Goal: Find contact information: Find contact information

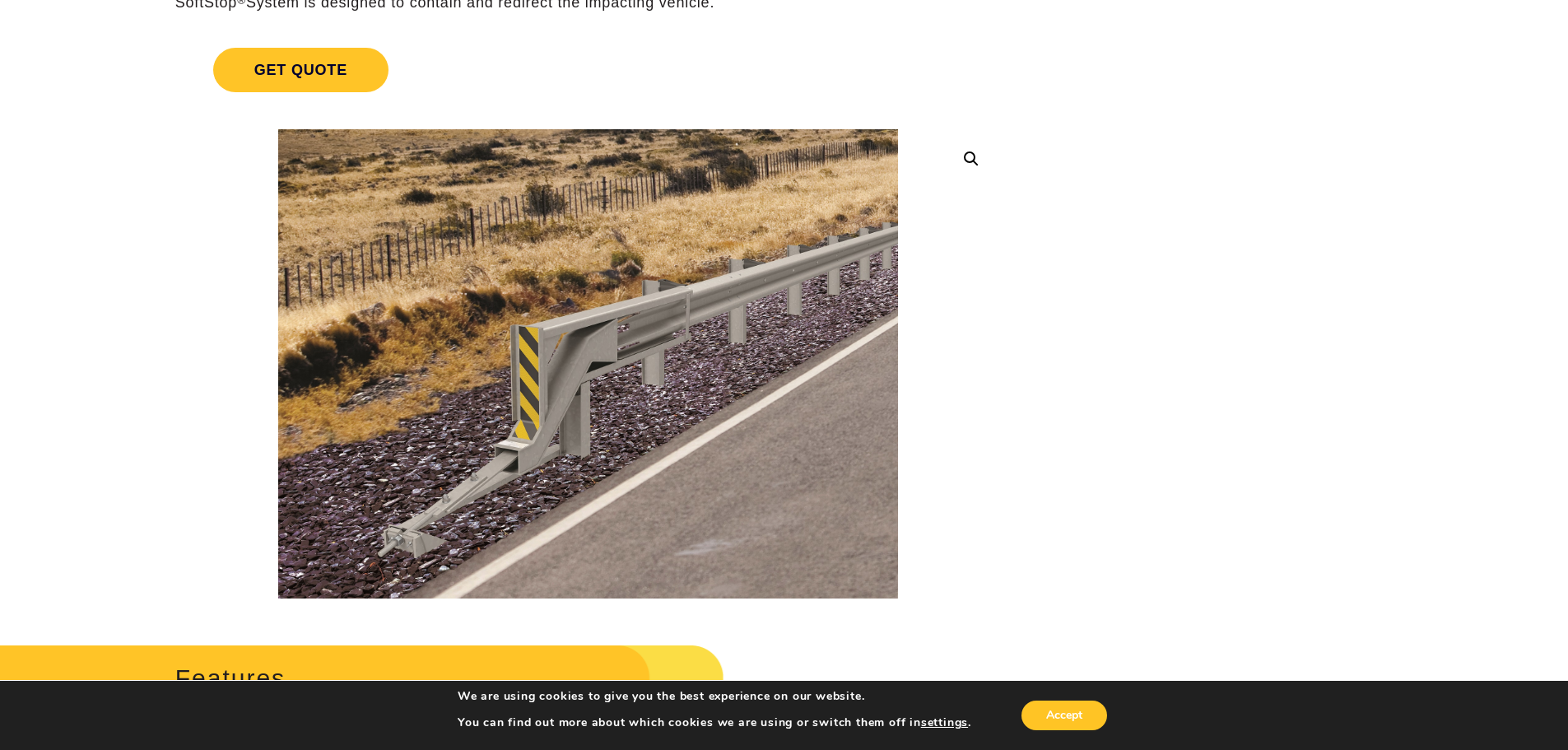
scroll to position [329, 0]
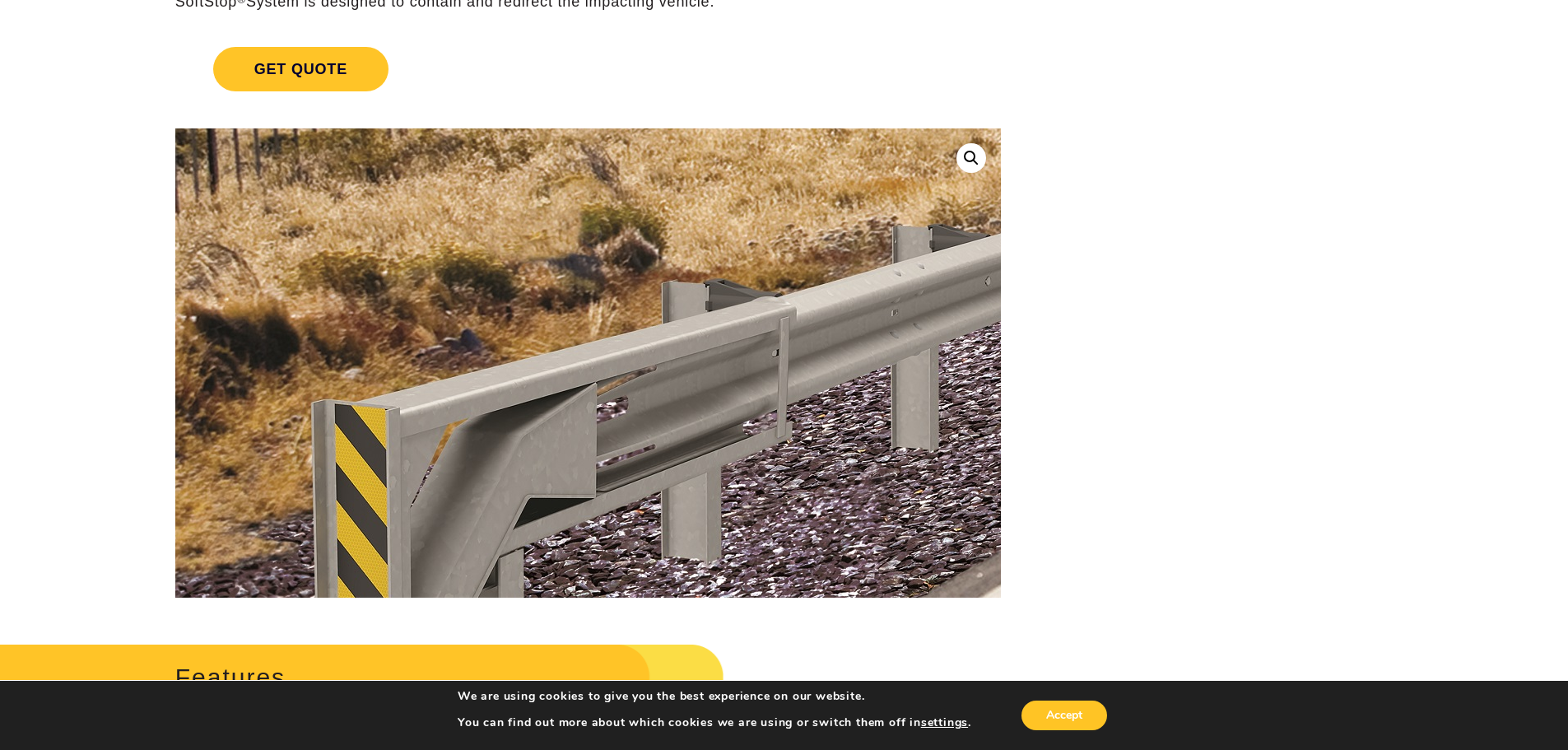
click at [658, 279] on img at bounding box center [519, 504] width 1647 height 1246
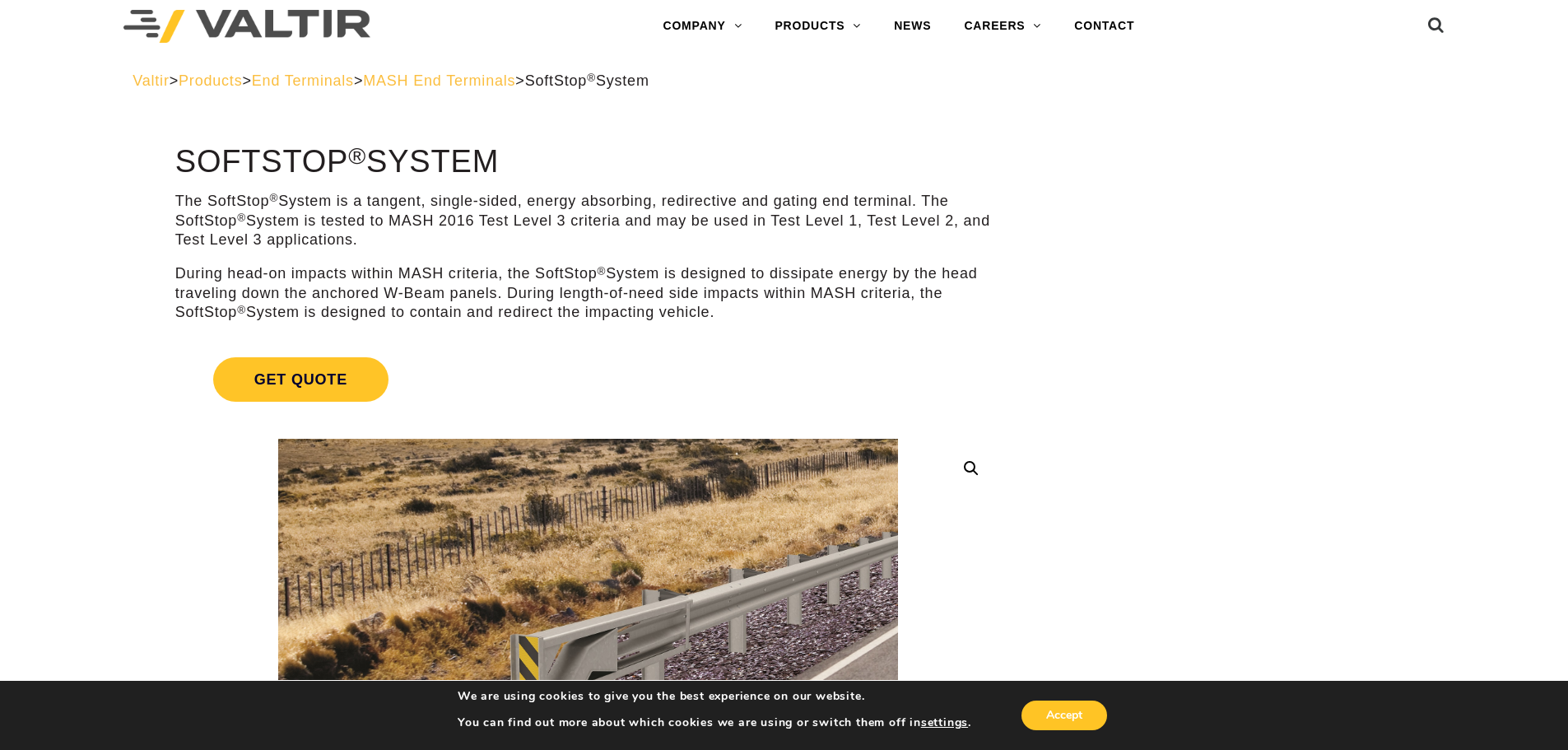
scroll to position [0, 0]
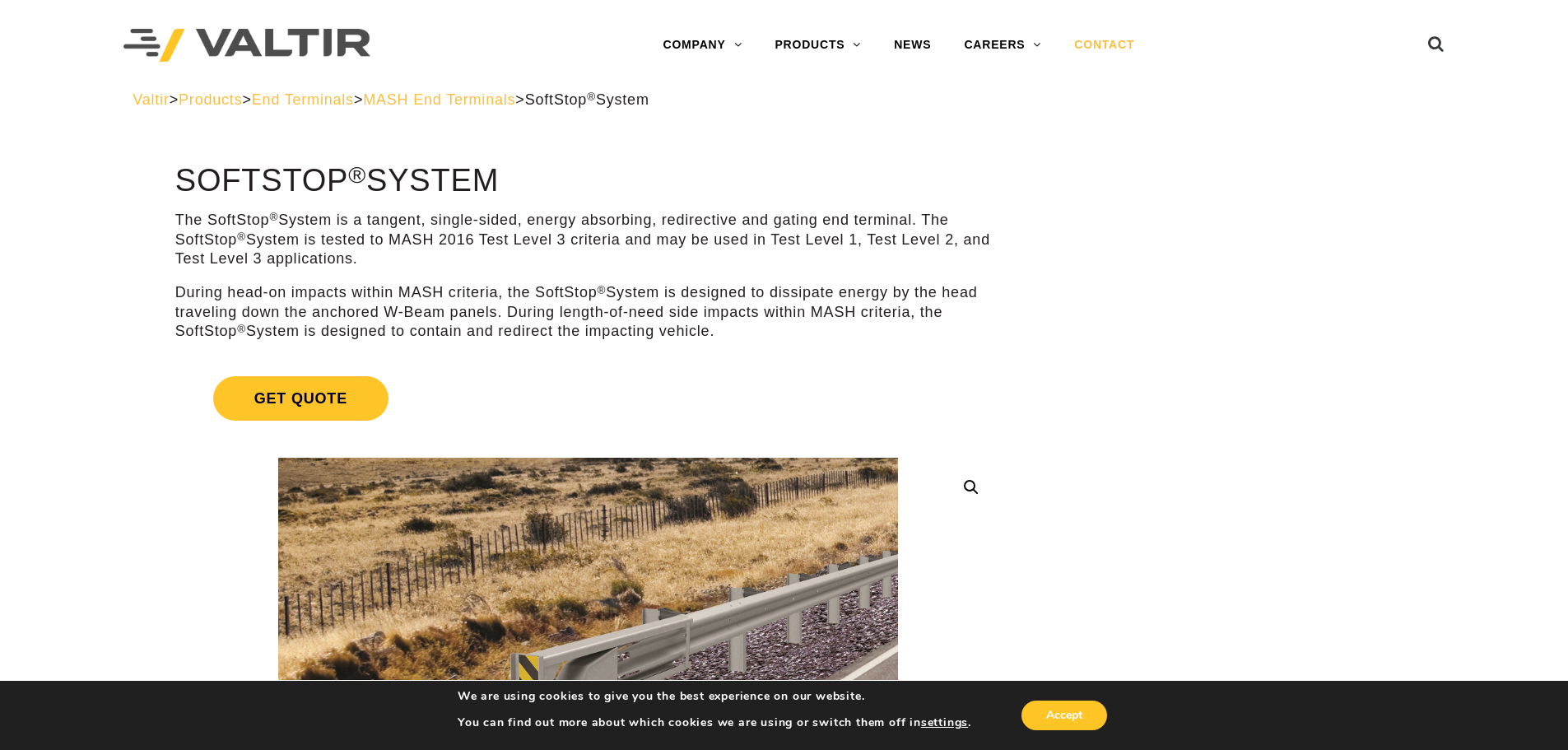
click at [1126, 38] on link "CONTACT" at bounding box center [1104, 45] width 93 height 33
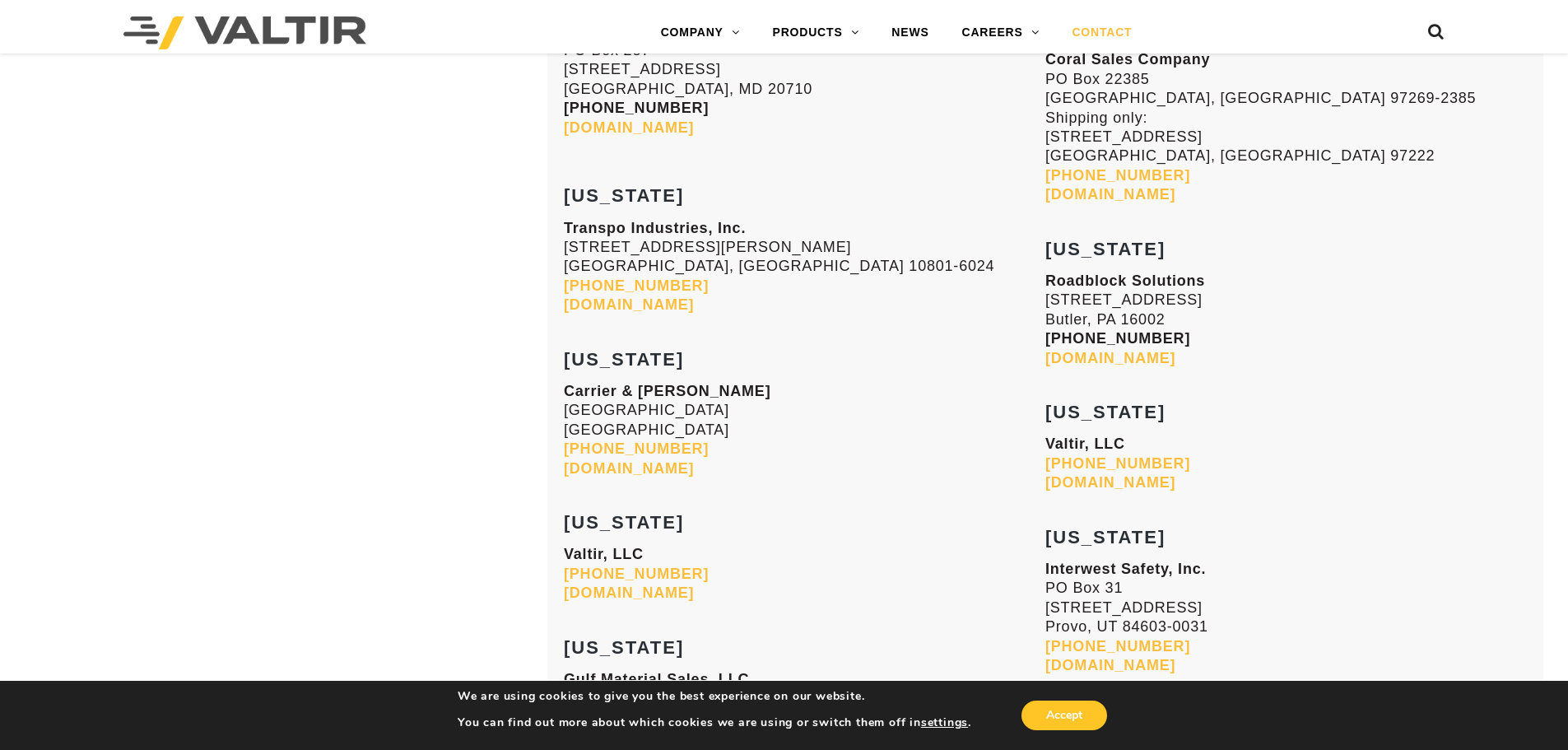
scroll to position [6917, 0]
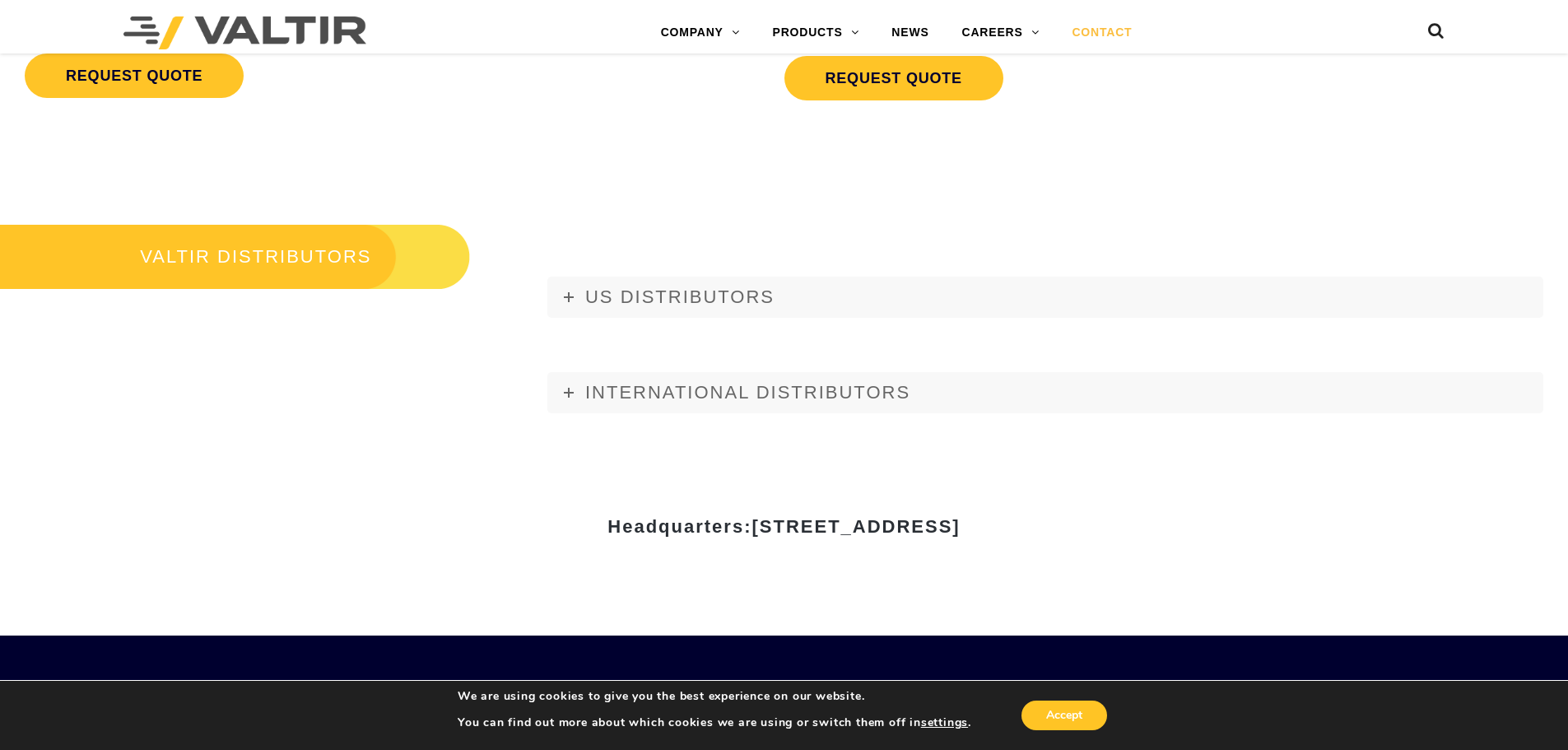
scroll to position [2141, 0]
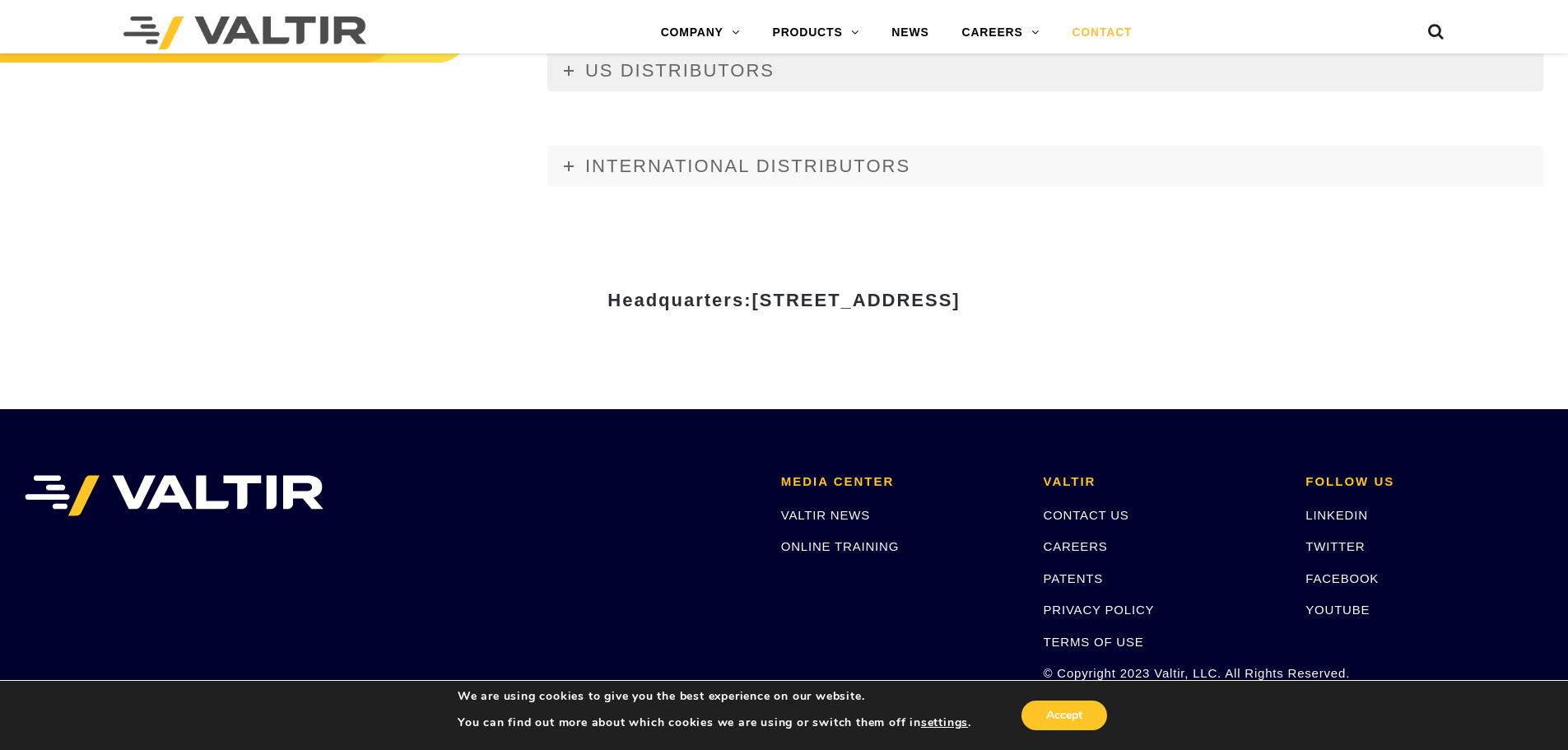
click at [707, 77] on span "US DISTRIBUTORS" at bounding box center [680, 70] width 189 height 21
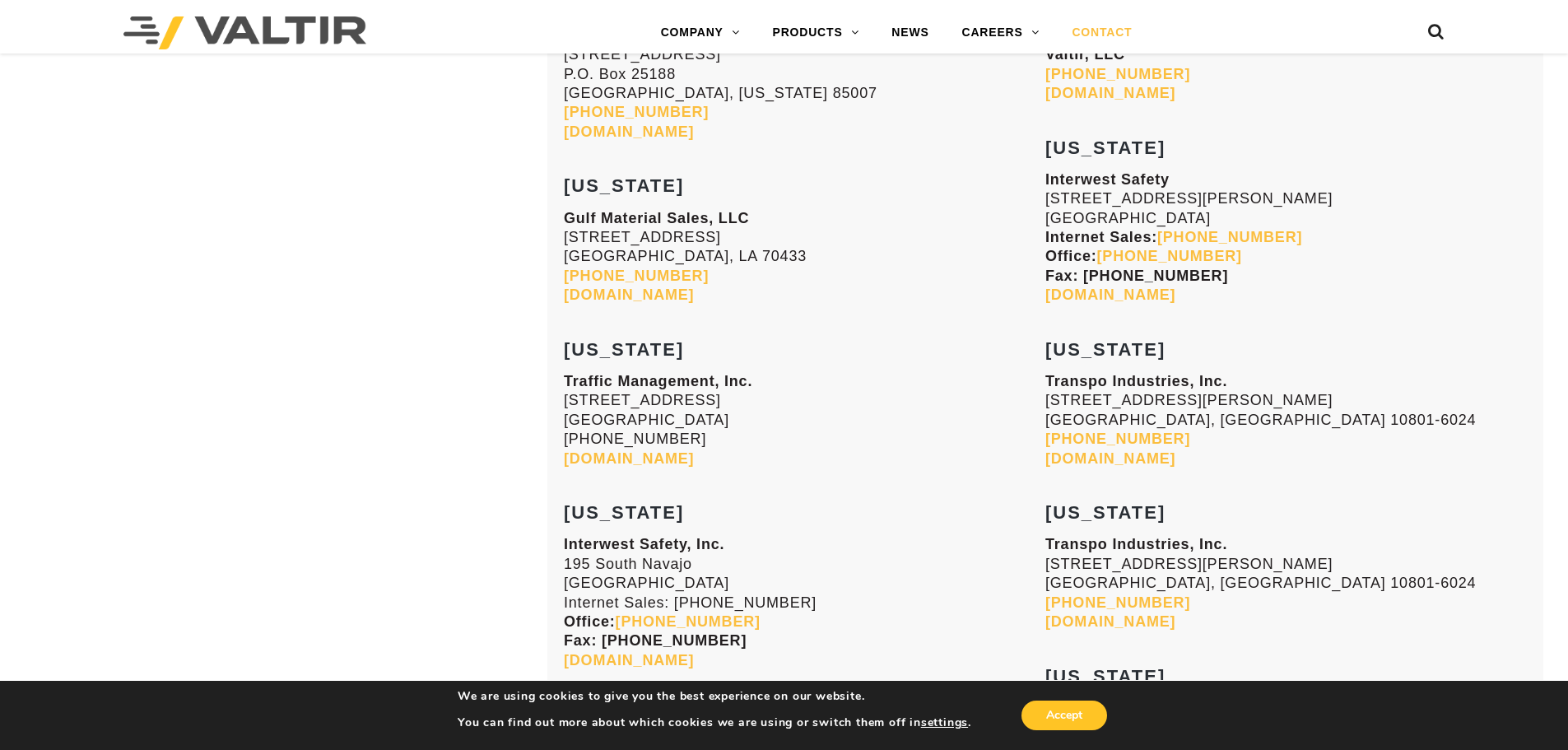
scroll to position [2635, 0]
drag, startPoint x: 1246, startPoint y: 300, endPoint x: 1045, endPoint y: 293, distance: 201.1
click at [1045, 293] on p "Interwest Safety 4475 Delancey DR Las Vegas, NV 89103 Internet Sales: 800-955-1…" at bounding box center [1286, 236] width 482 height 135
drag, startPoint x: 1063, startPoint y: 291, endPoint x: 1199, endPoint y: 296, distance: 136.1
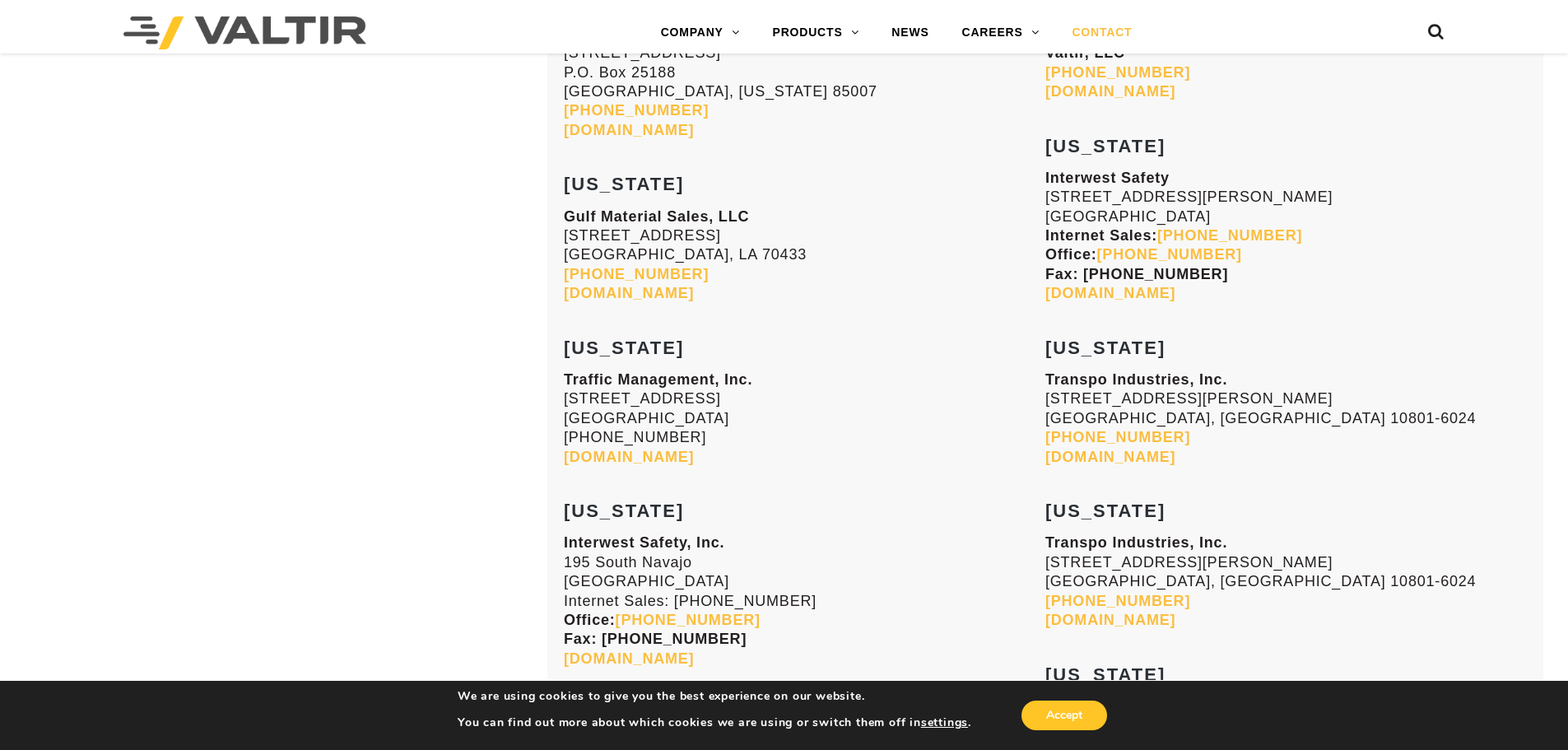
click at [1219, 302] on p "Interwest Safety 4475 Delancey DR Las Vegas, NV 89103 Internet Sales: 800-955-1…" at bounding box center [1286, 236] width 482 height 135
drag, startPoint x: 1224, startPoint y: 301, endPoint x: 1046, endPoint y: 296, distance: 178.1
click at [1046, 296] on p "Interwest Safety 4475 Delancey DR Las Vegas, NV 89103 Internet Sales: 800-955-1…" at bounding box center [1286, 236] width 482 height 135
copy link "interwestsafety.com"
click at [1292, 274] on p "Interwest Safety 4475 Delancey DR Las Vegas, NV 89103 Internet Sales: 800-955-1…" at bounding box center [1286, 236] width 482 height 135
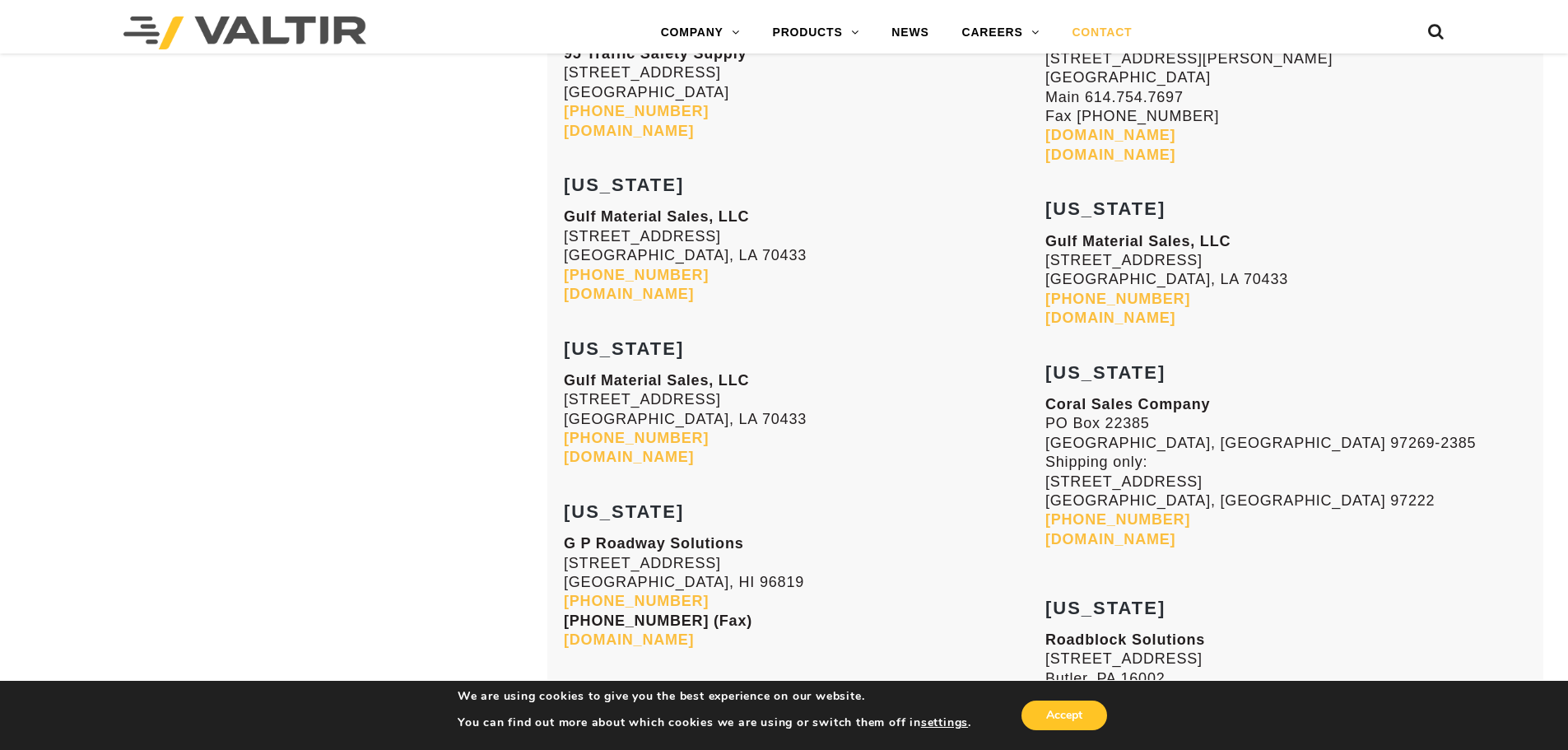
scroll to position [4035, 0]
